Goal: Transaction & Acquisition: Book appointment/travel/reservation

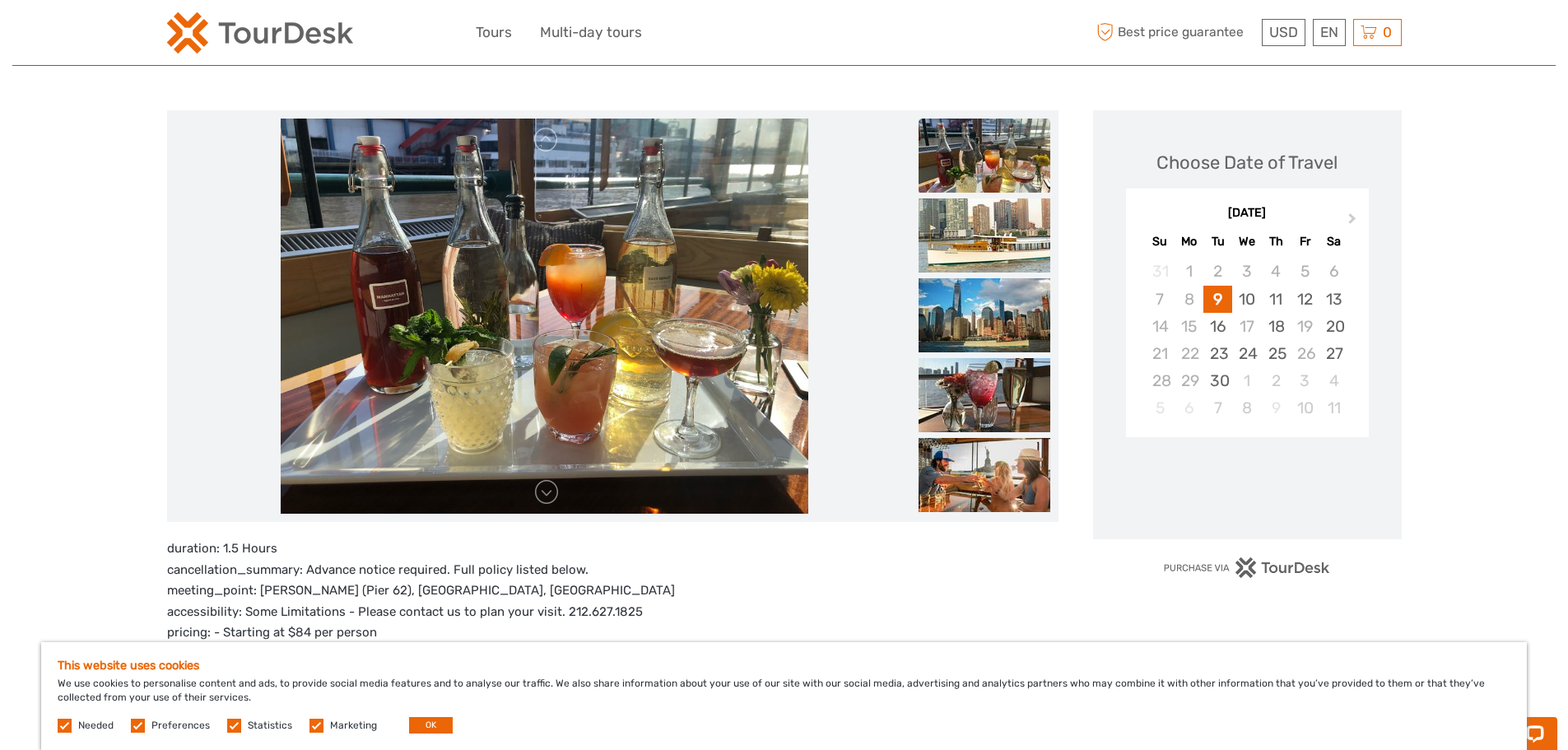
scroll to position [164, 0]
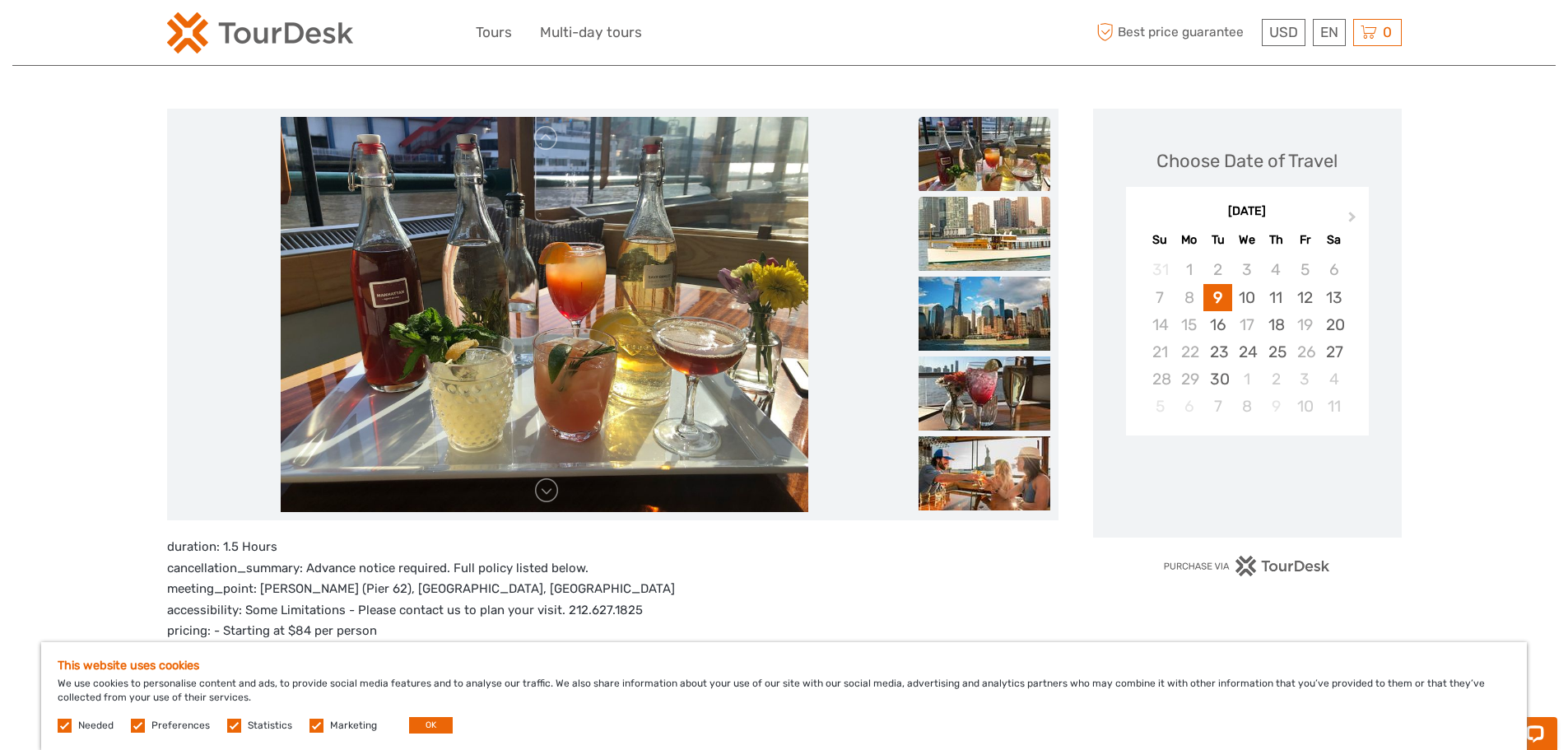
click at [974, 248] on img at bounding box center [984, 233] width 131 height 74
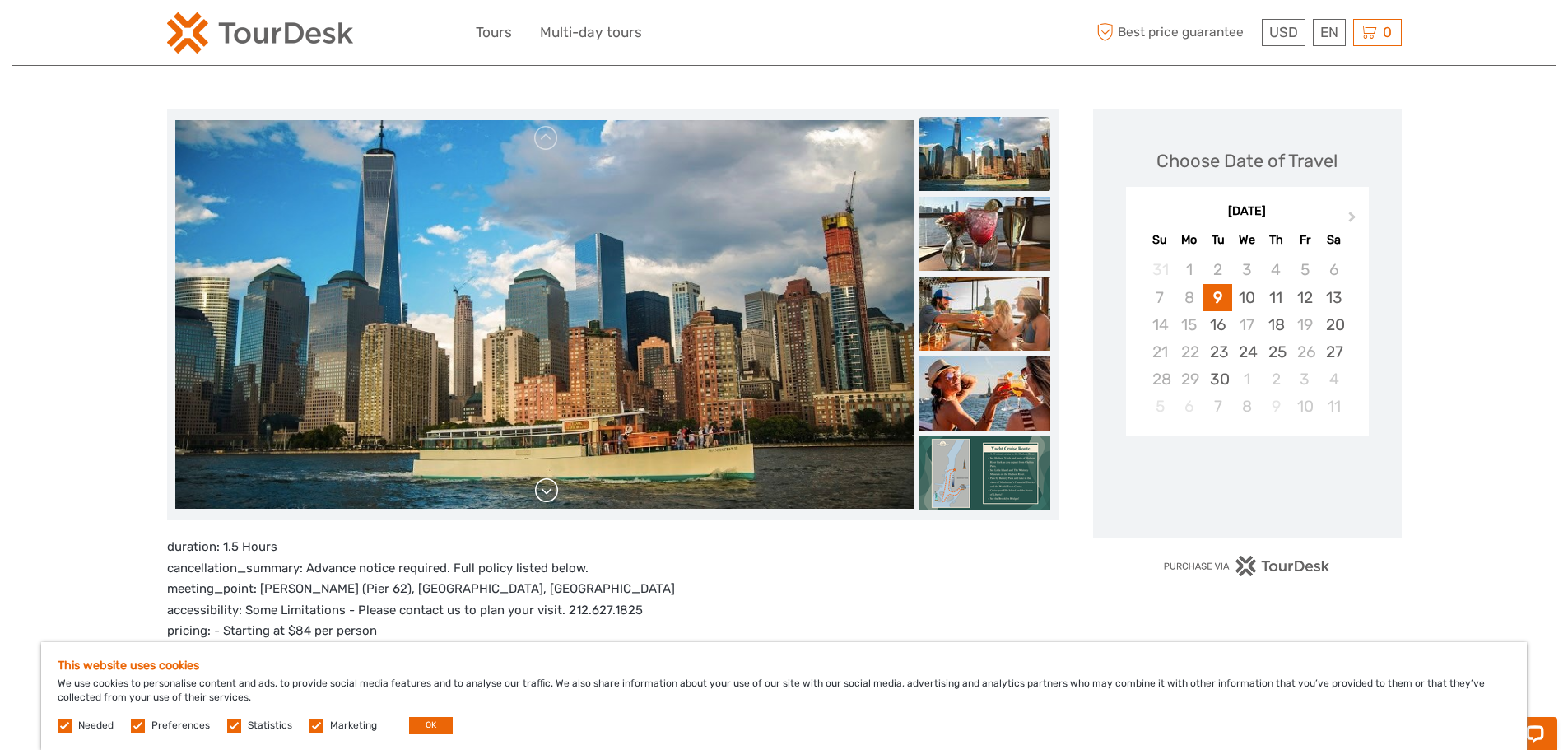
click at [549, 492] on link at bounding box center [546, 491] width 27 height 27
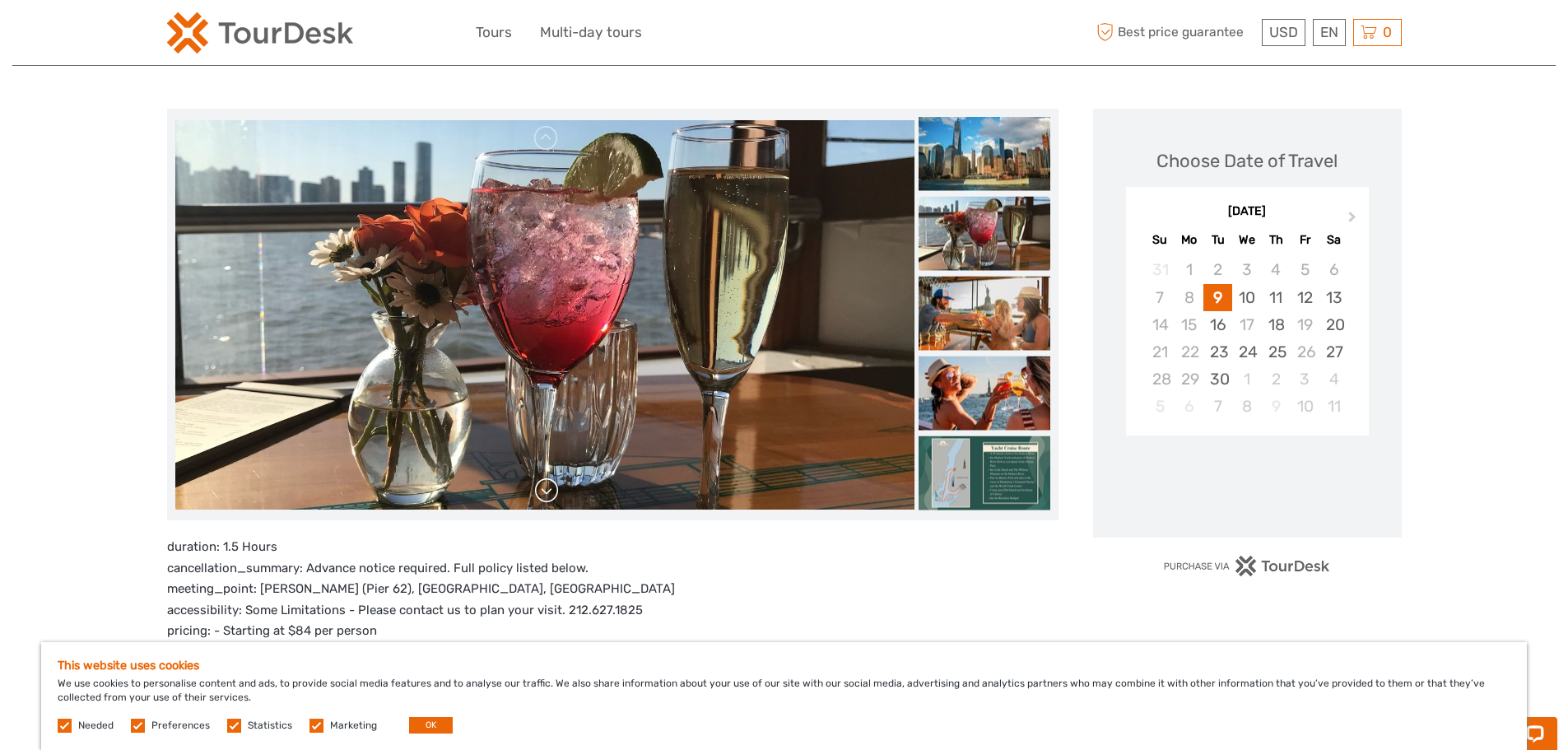
click at [549, 492] on link at bounding box center [546, 491] width 27 height 27
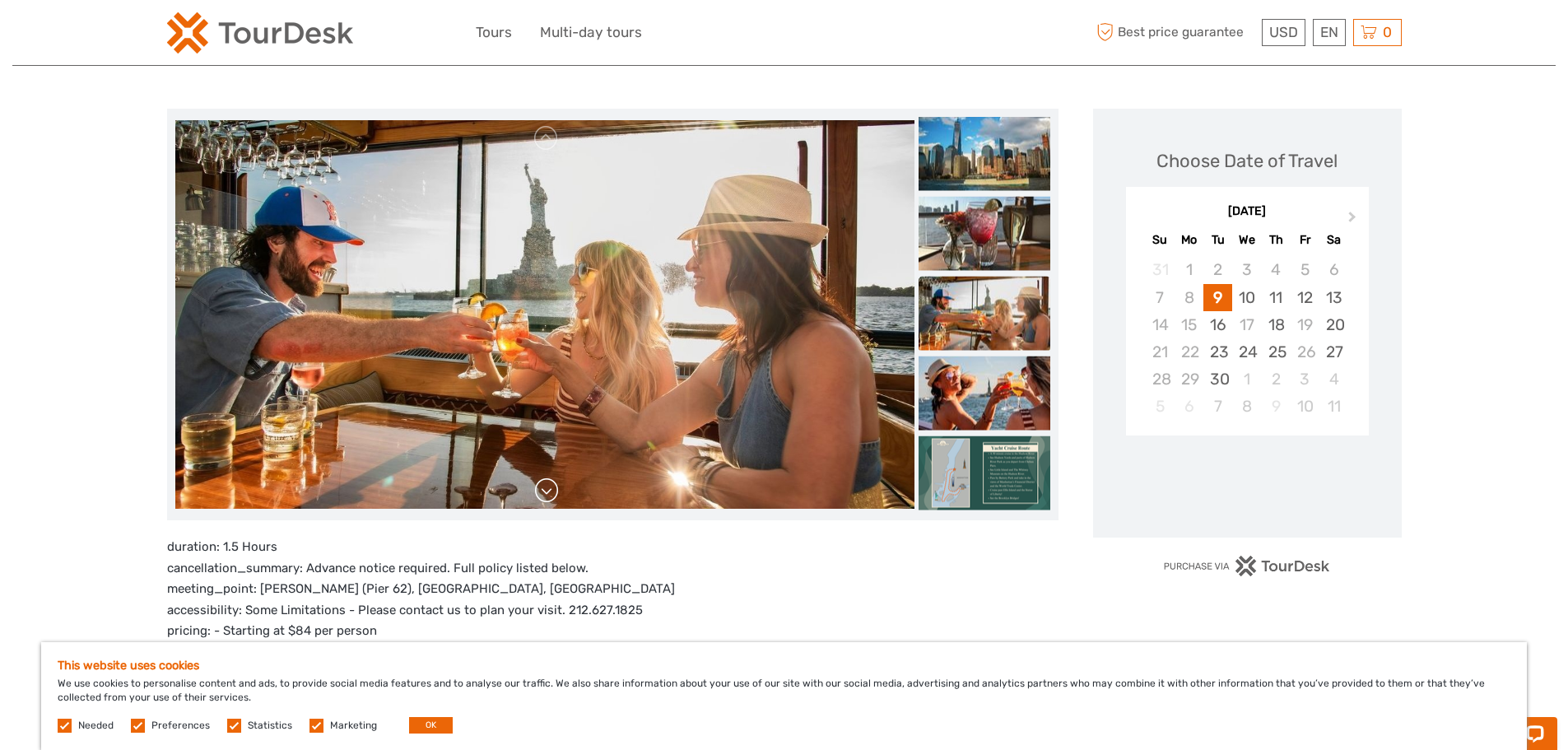
click at [549, 494] on link at bounding box center [546, 491] width 27 height 27
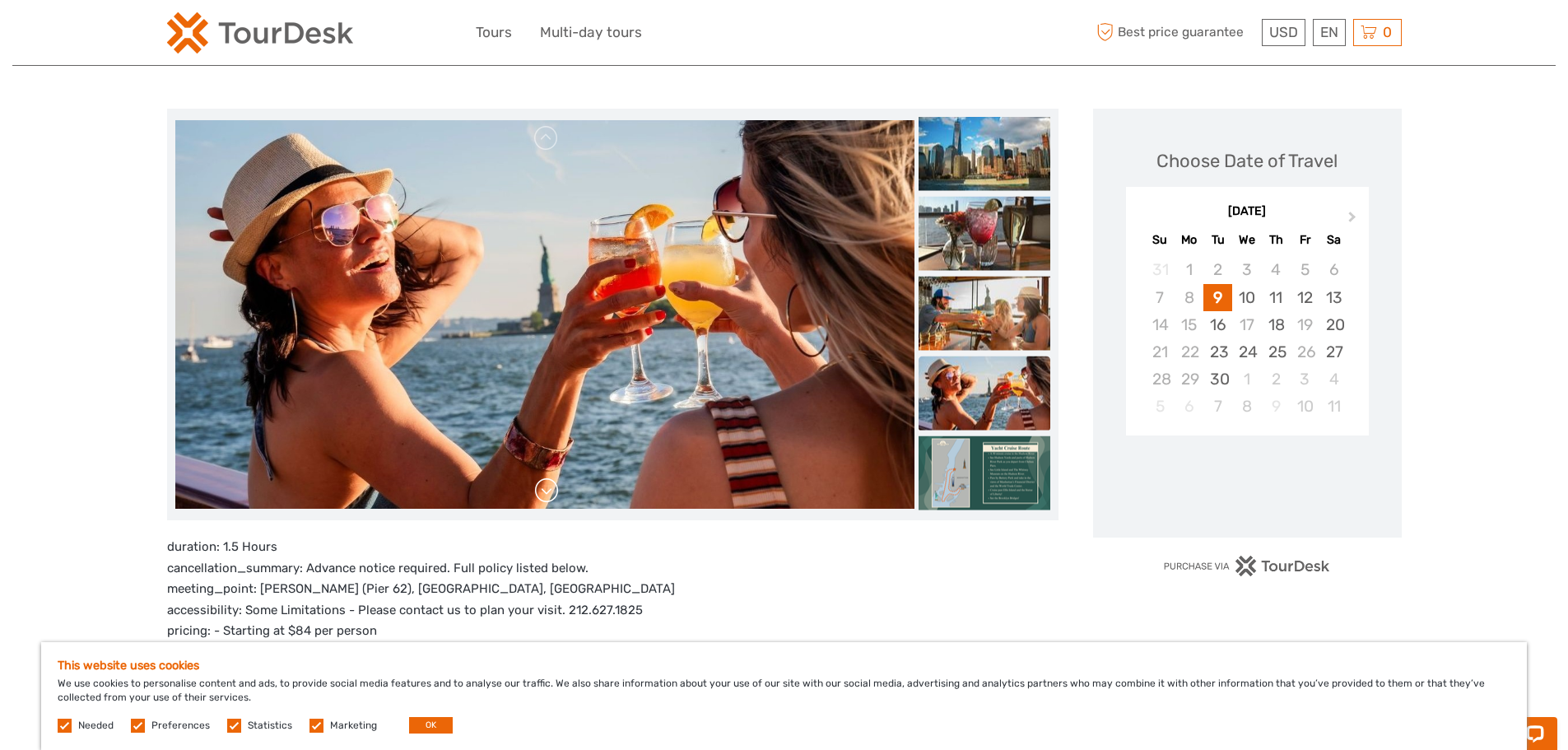
click at [549, 494] on link at bounding box center [546, 491] width 27 height 27
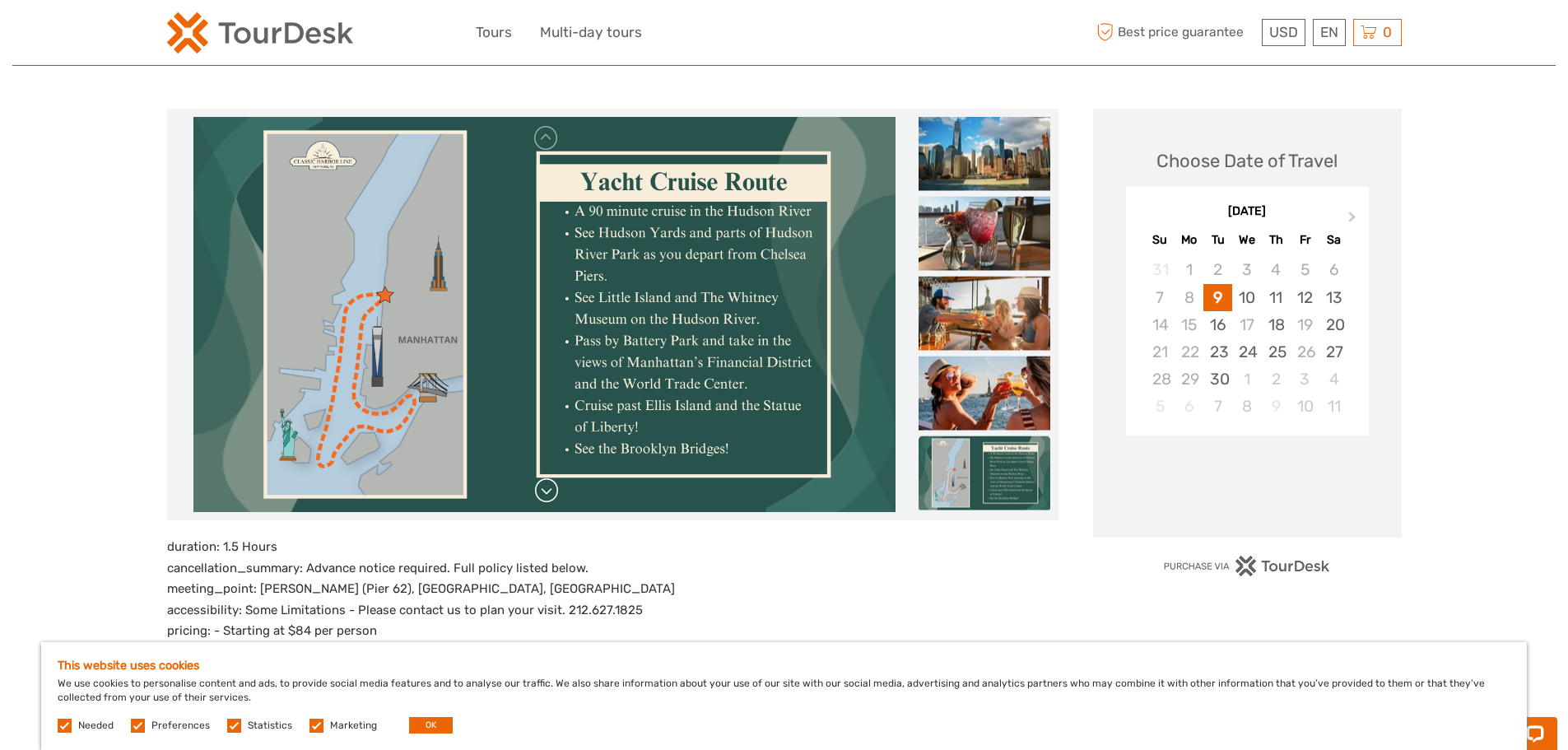
click at [549, 494] on link at bounding box center [546, 491] width 27 height 27
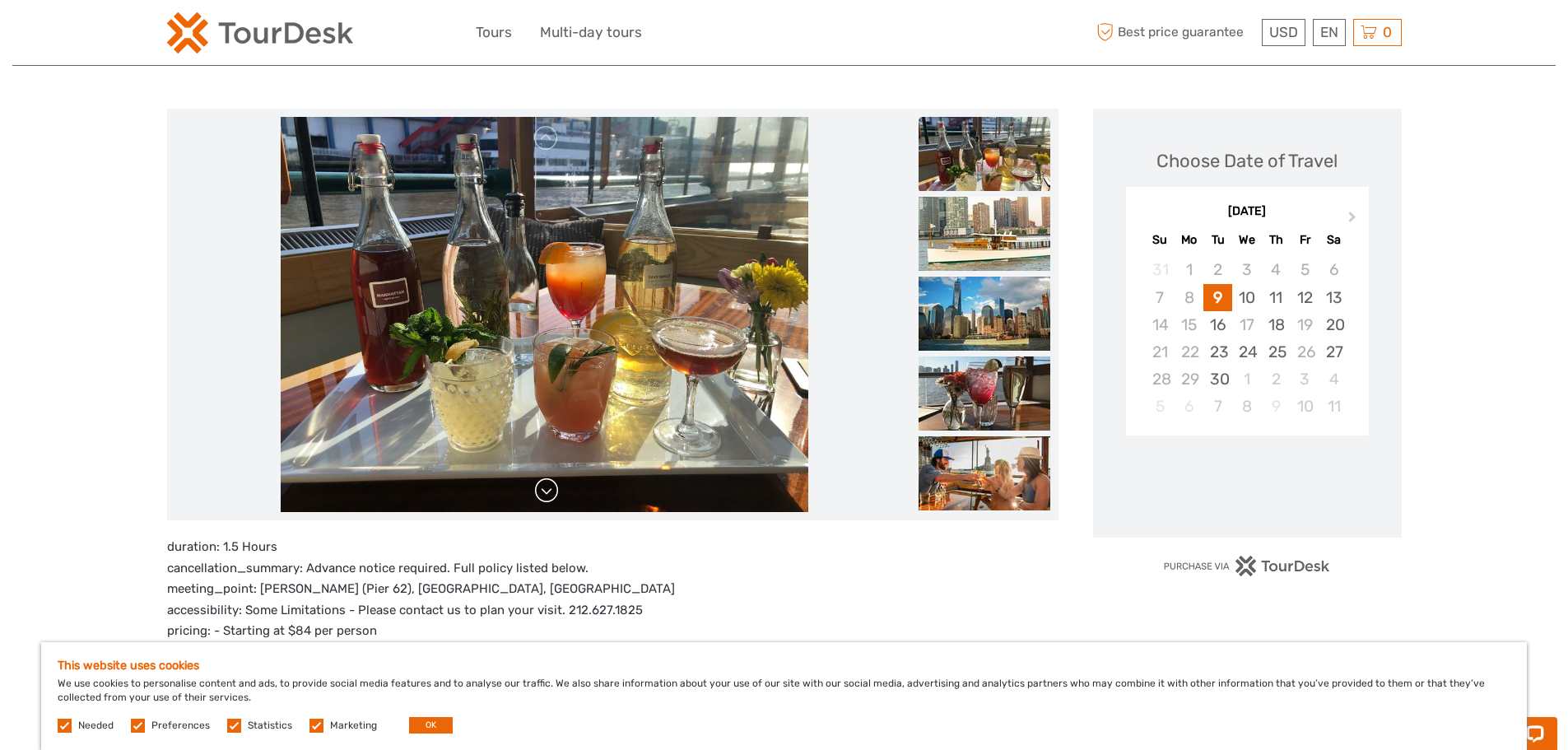
click at [549, 494] on link at bounding box center [546, 491] width 27 height 27
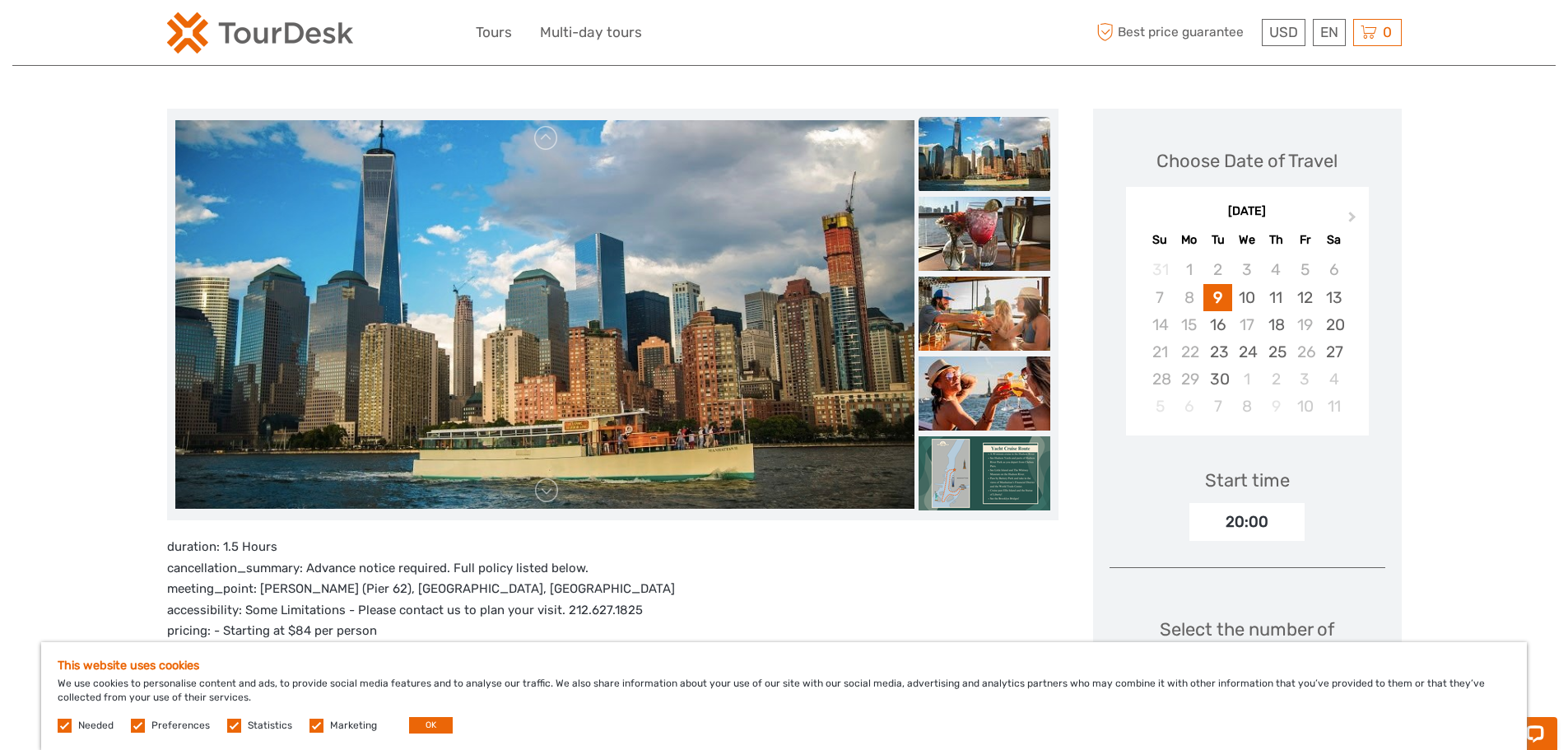
click at [431, 725] on button "OK" at bounding box center [430, 725] width 44 height 17
